Goal: Task Accomplishment & Management: Complete application form

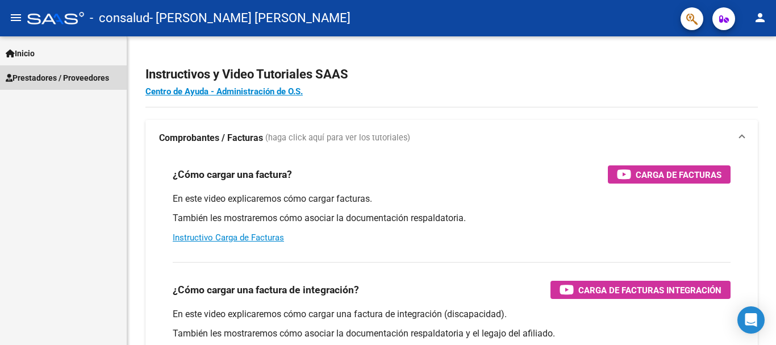
click at [39, 77] on span "Prestadores / Proveedores" at bounding box center [57, 78] width 103 height 12
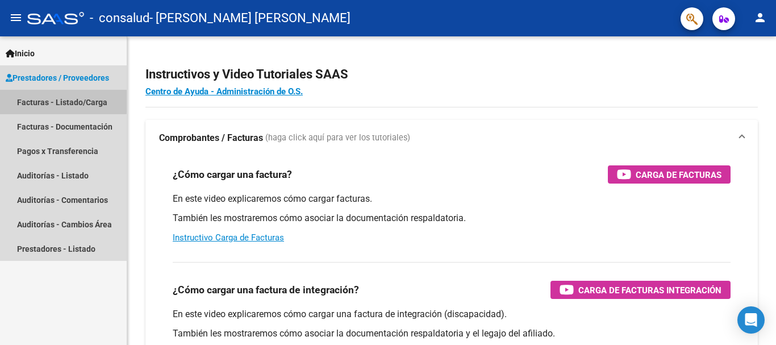
click at [35, 99] on link "Facturas - Listado/Carga" at bounding box center [63, 102] width 127 height 24
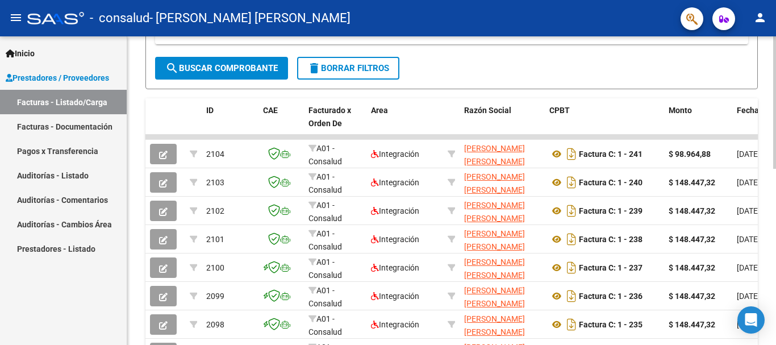
scroll to position [318, 0]
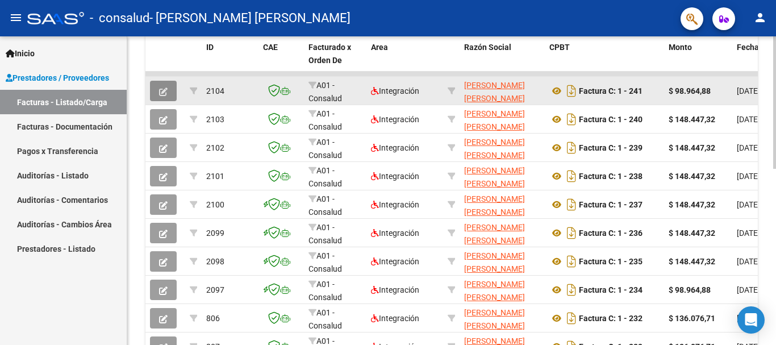
click at [164, 90] on icon "button" at bounding box center [163, 91] width 9 height 9
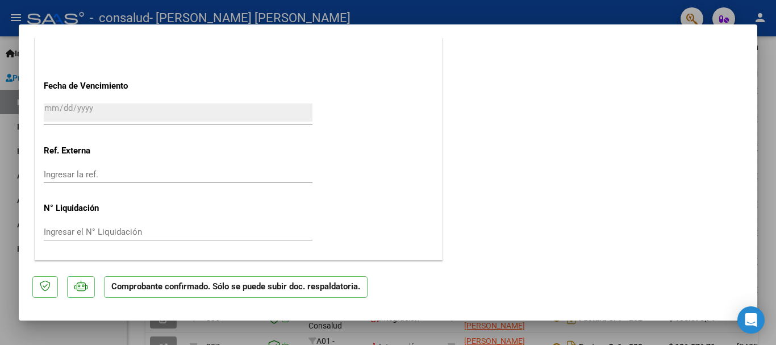
scroll to position [0, 0]
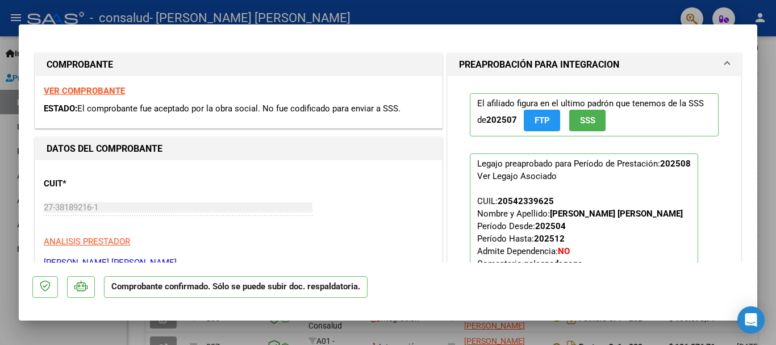
click at [767, 57] on div at bounding box center [388, 172] width 776 height 345
type input "$ 0,00"
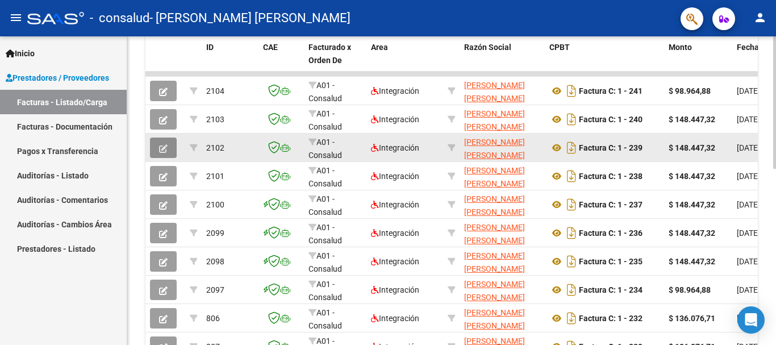
click at [154, 152] on button "button" at bounding box center [163, 147] width 27 height 20
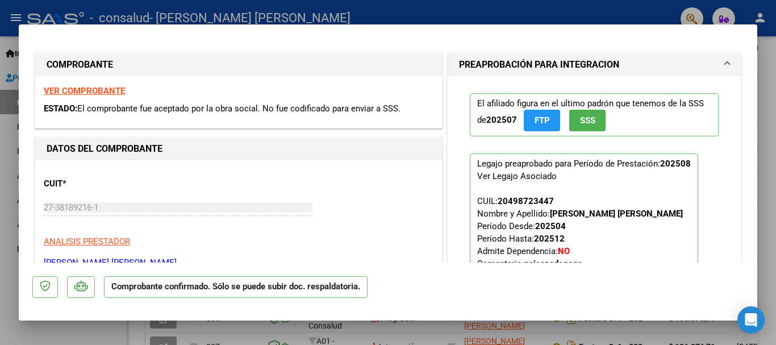
click at [767, 49] on div at bounding box center [388, 172] width 776 height 345
type input "$ 0,00"
